Goal: Information Seeking & Learning: Check status

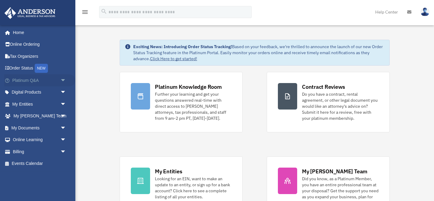
click at [43, 81] on link "Platinum Q&A arrow_drop_down" at bounding box center [39, 80] width 71 height 12
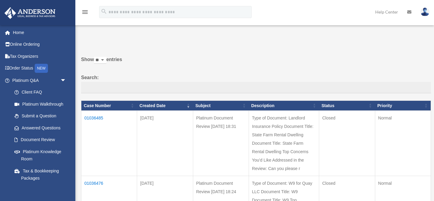
click at [97, 117] on td "01036485" at bounding box center [109, 143] width 56 height 65
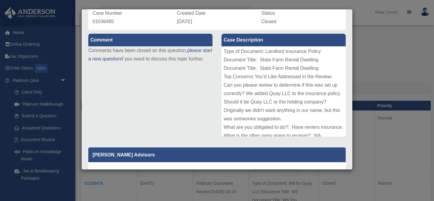
scroll to position [0, 0]
click at [383, 45] on div "Case Detail × Platinum Document Review [DATE] 18:31 Case Number 01036485 Create…" at bounding box center [217, 100] width 434 height 201
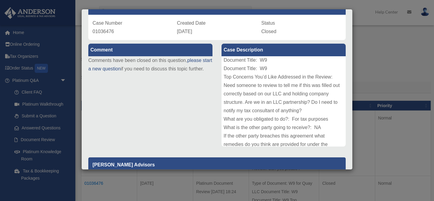
scroll to position [14, 0]
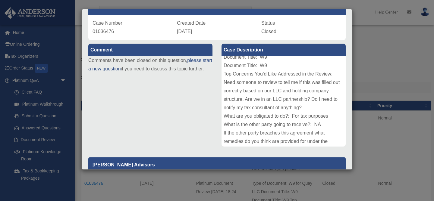
click at [383, 68] on div "Case Detail × Platinum Document Review [DATE] 18:24 Case Number 01036476 Create…" at bounding box center [217, 100] width 434 height 201
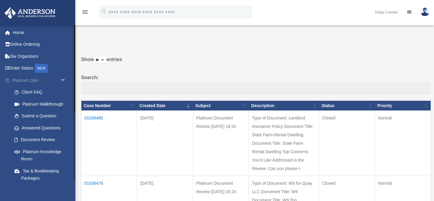
click at [64, 79] on span "arrow_drop_down" at bounding box center [66, 80] width 12 height 12
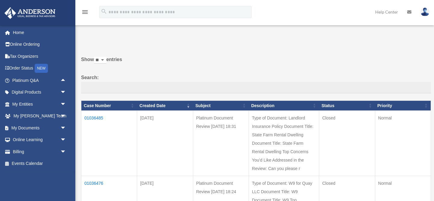
click at [60, 115] on span "arrow_drop_down" at bounding box center [66, 116] width 12 height 12
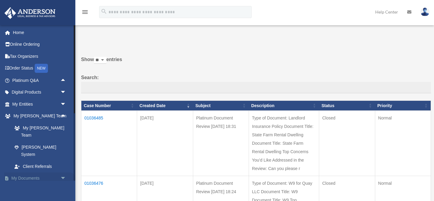
click at [55, 173] on link "My Documents arrow_drop_down" at bounding box center [39, 179] width 71 height 12
click at [62, 173] on span "arrow_drop_down" at bounding box center [66, 179] width 12 height 12
